Goal: Go to known website: Go to known website

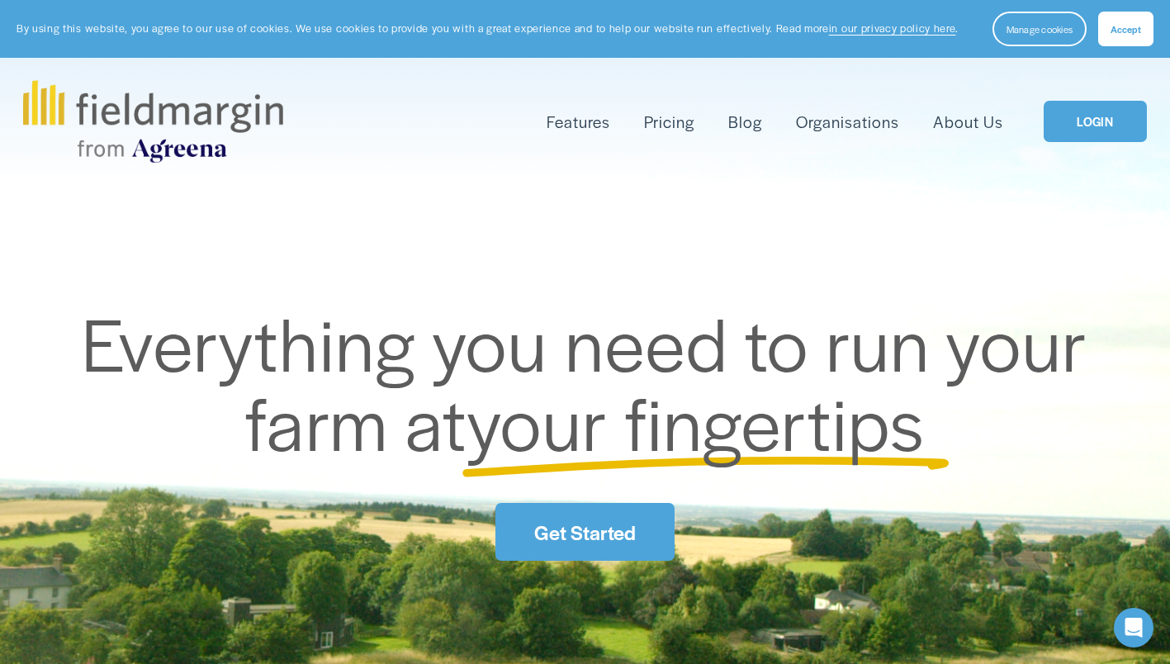
click at [1092, 122] on link "LOGIN" at bounding box center [1094, 122] width 103 height 42
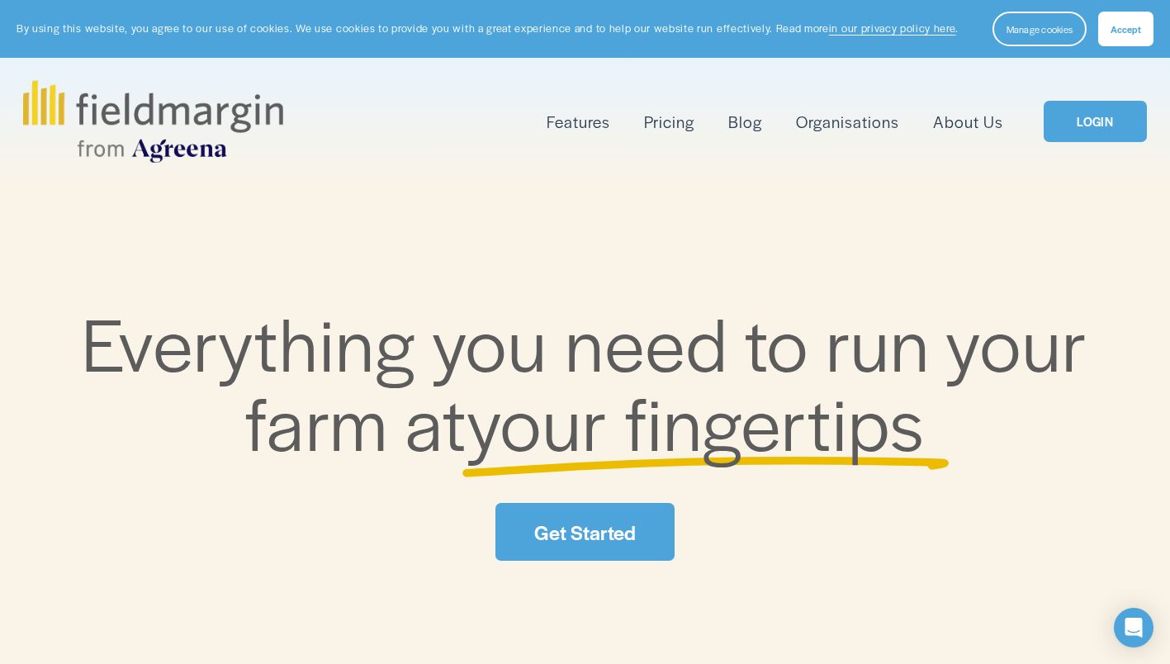
click at [1124, 28] on span "Accept" at bounding box center [1125, 28] width 31 height 13
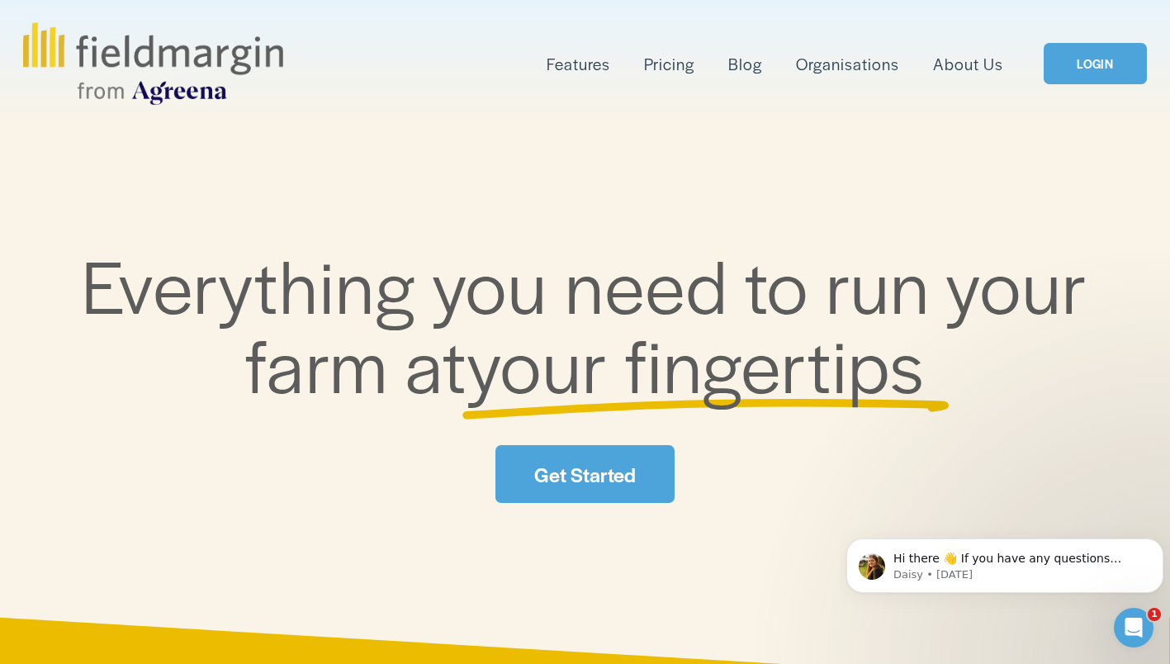
click at [1083, 66] on link "LOGIN" at bounding box center [1094, 64] width 103 height 42
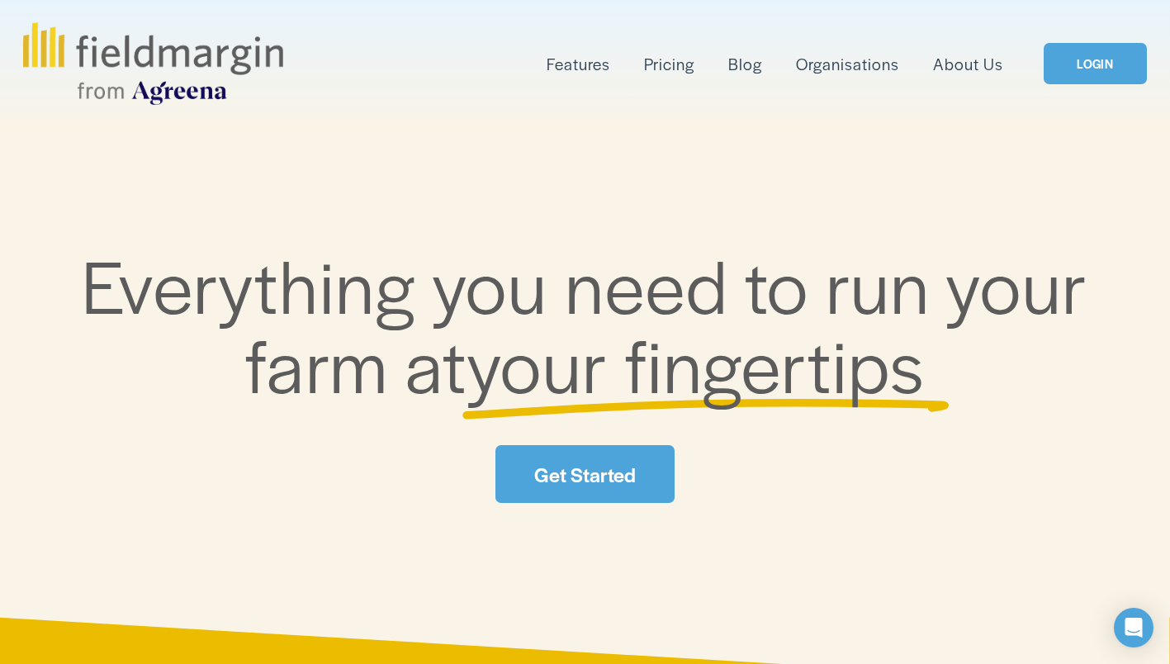
click at [1090, 65] on link "LOGIN" at bounding box center [1094, 64] width 103 height 42
